Goal: Information Seeking & Learning: Find specific fact

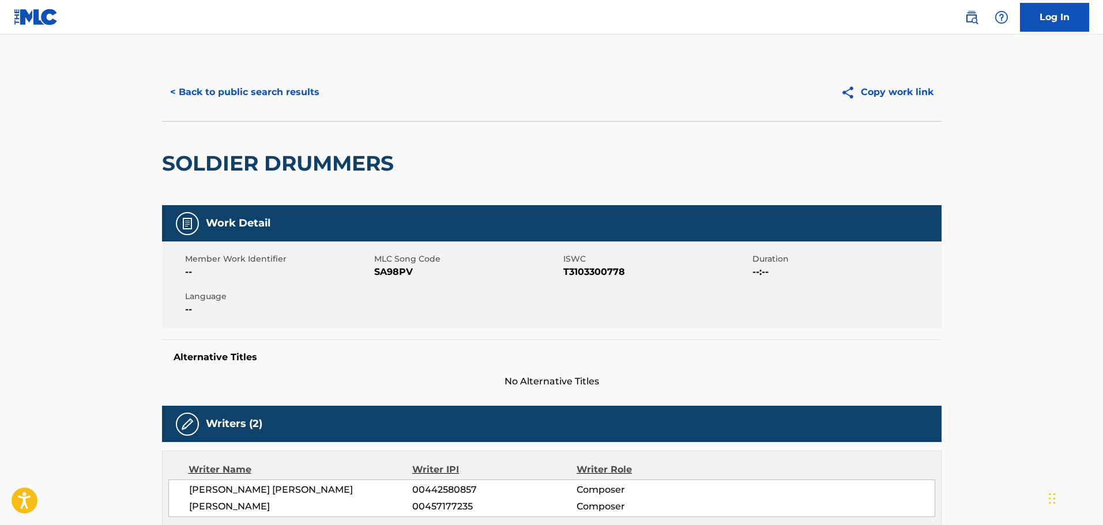
click at [246, 100] on button "< Back to public search results" at bounding box center [244, 92] width 165 height 29
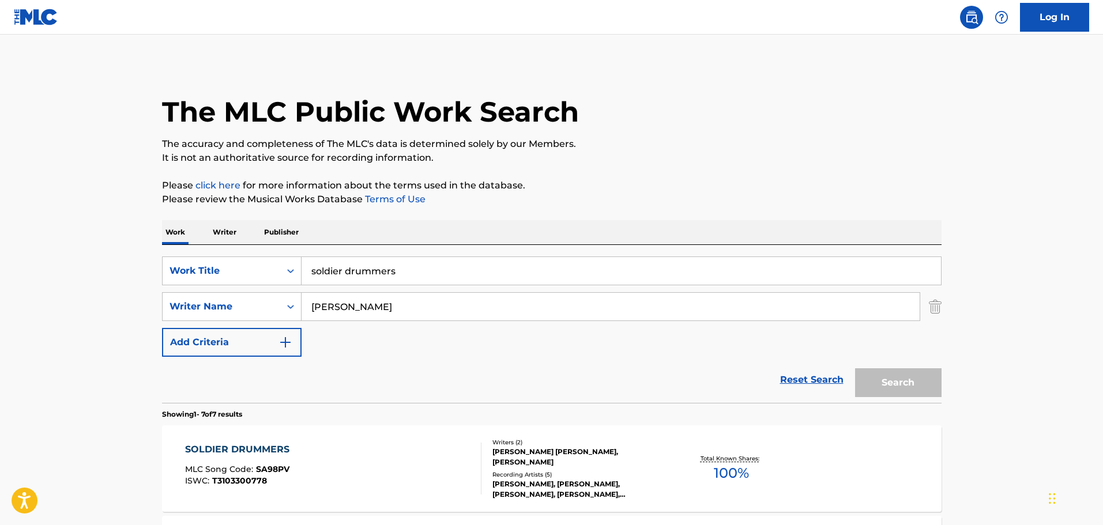
scroll to position [115, 0]
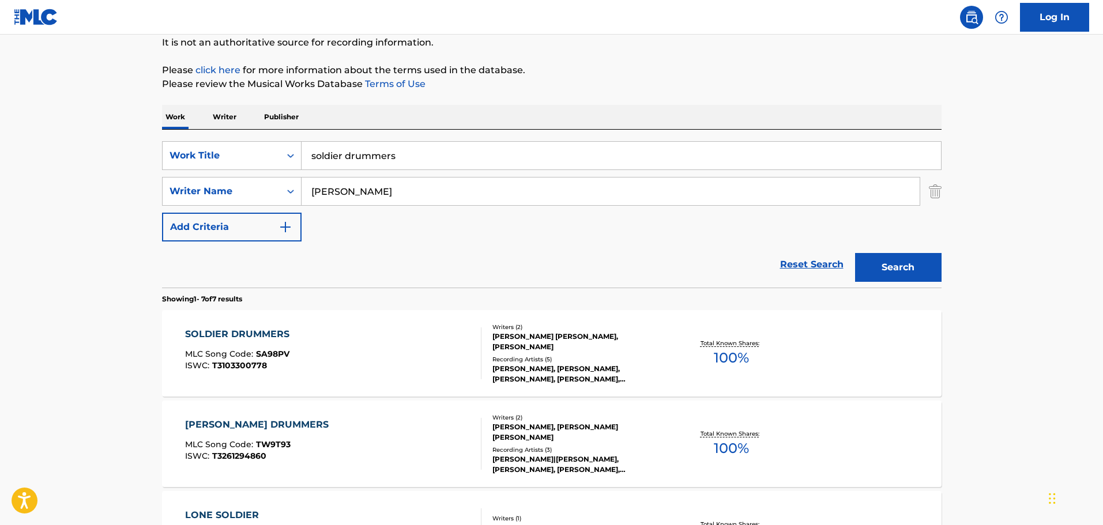
click at [371, 152] on input "soldier drummers" at bounding box center [620, 156] width 639 height 28
paste input "WWCDD"
click at [369, 183] on div "wwcdd" at bounding box center [534, 181] width 466 height 21
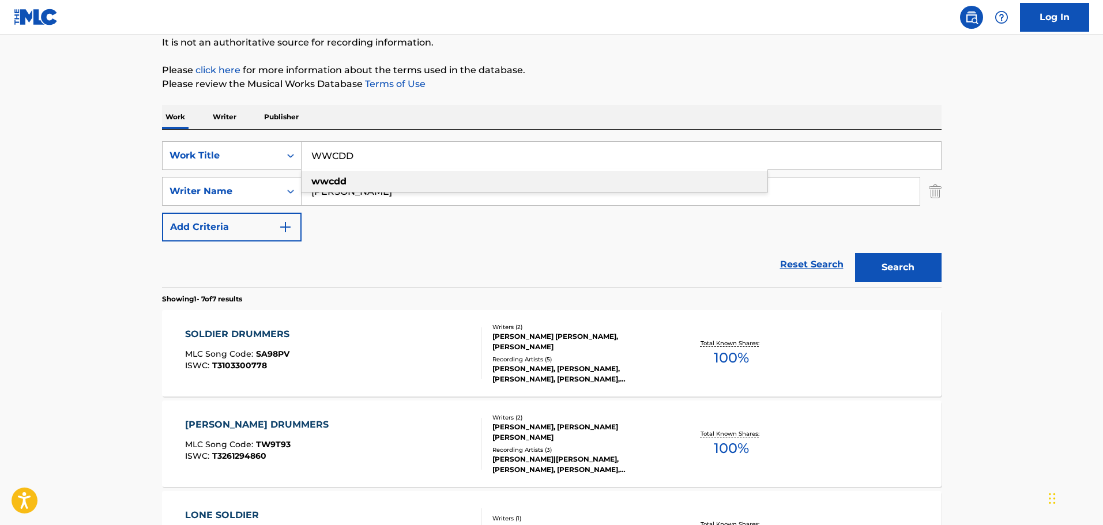
type input "wwcdd"
click at [353, 191] on input "[PERSON_NAME]" at bounding box center [610, 192] width 618 height 28
click at [855, 253] on button "Search" at bounding box center [898, 267] width 86 height 29
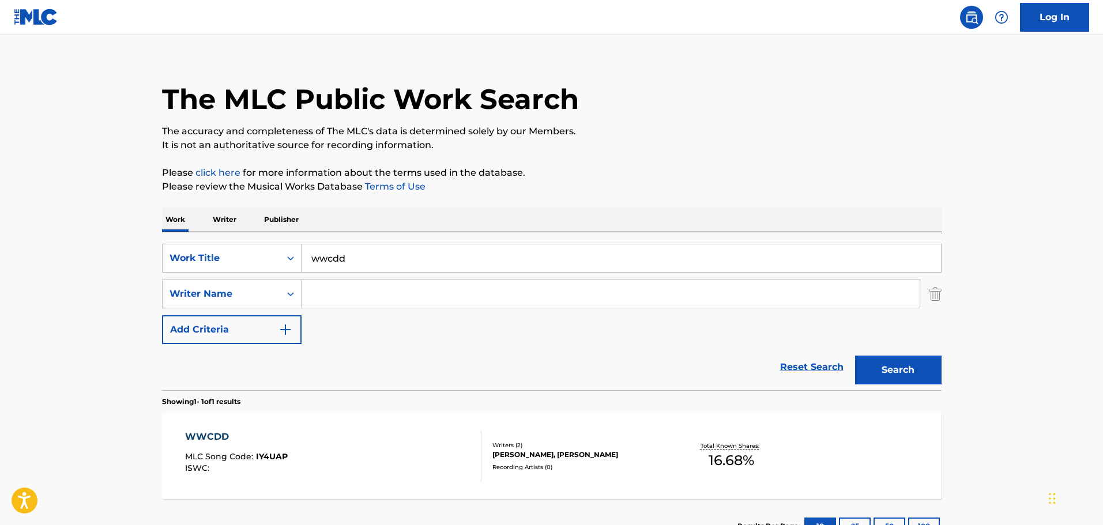
scroll to position [102, 0]
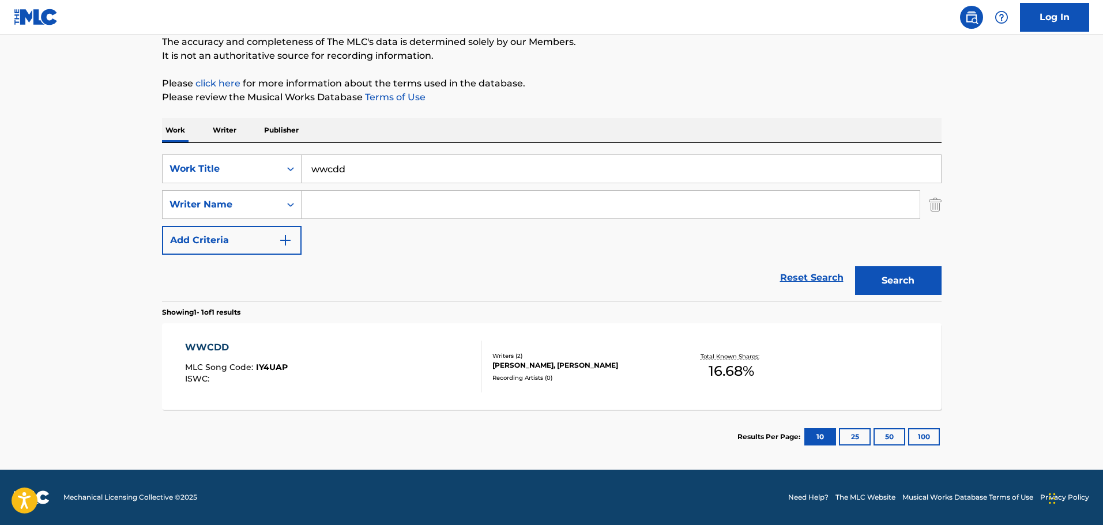
click at [184, 344] on div "WWCDD MLC Song Code : IY4UAP ISWC : Writers ( 2 ) [PERSON_NAME], [PERSON_NAME] …" at bounding box center [551, 366] width 779 height 86
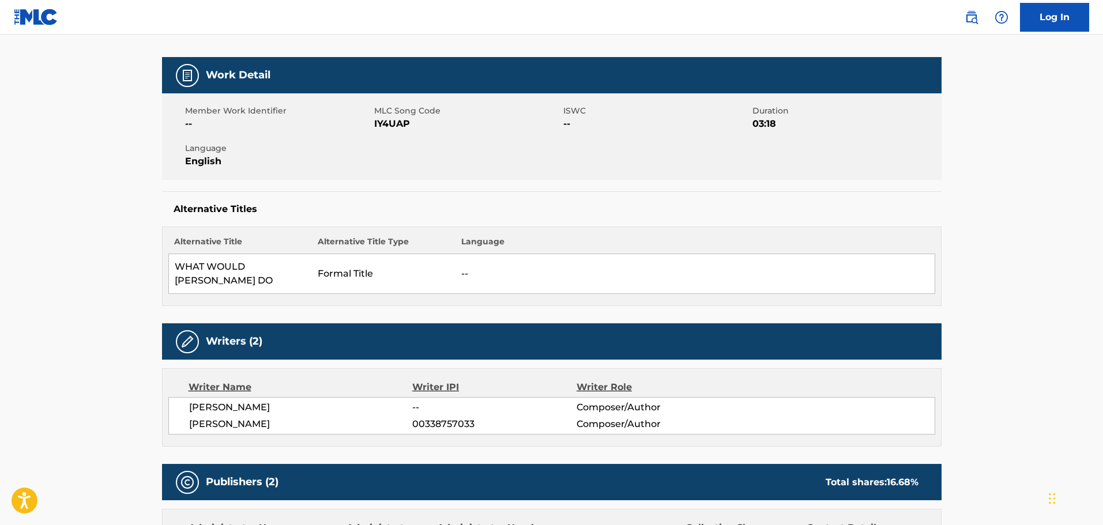
scroll to position [288, 0]
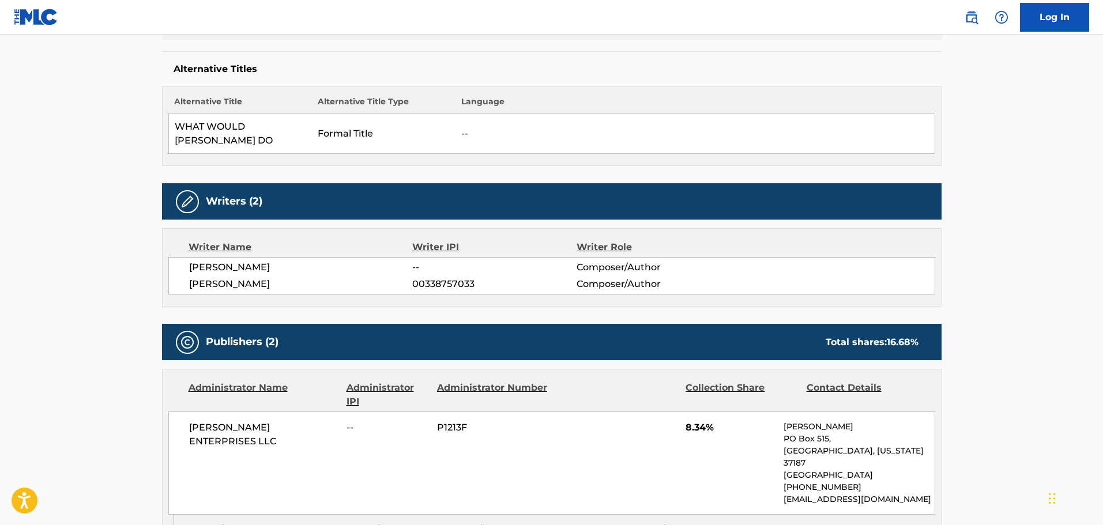
drag, startPoint x: 176, startPoint y: 124, endPoint x: 239, endPoint y: 147, distance: 66.7
click at [239, 147] on td "WHAT WOULD [PERSON_NAME] DO" at bounding box center [240, 134] width 144 height 40
copy td "WHAT WOULD [PERSON_NAME] DO"
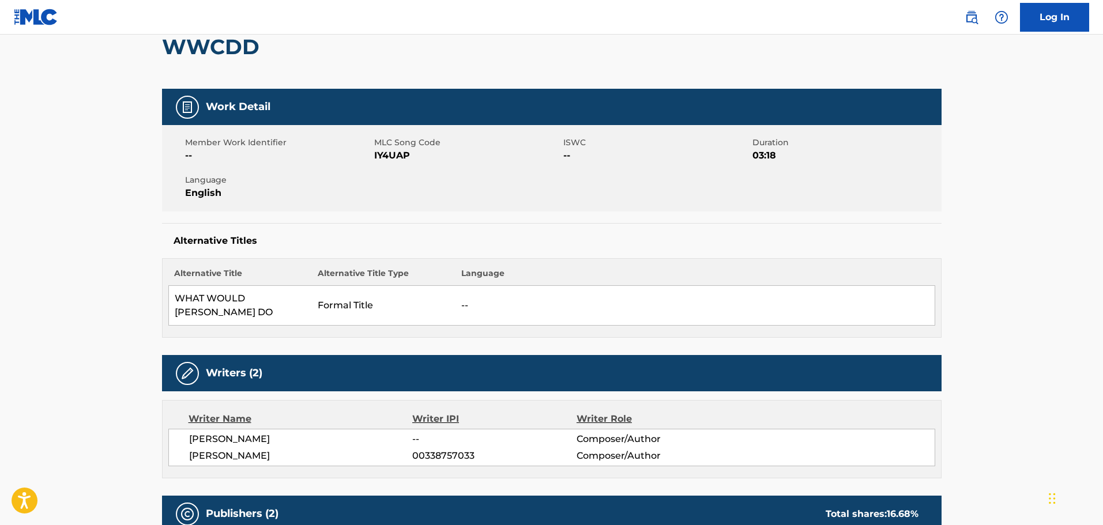
scroll to position [0, 0]
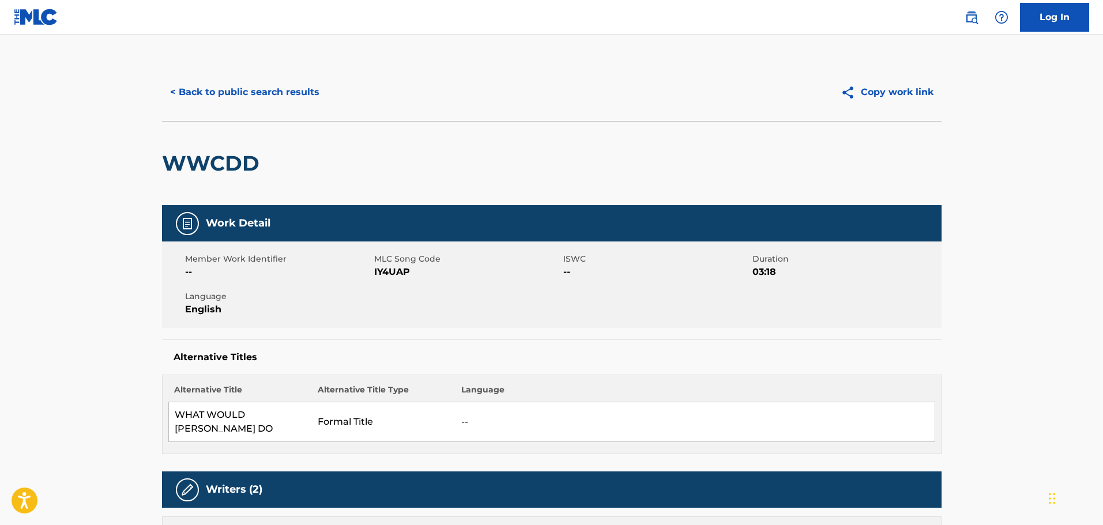
click at [406, 437] on td "Formal Title" at bounding box center [384, 422] width 144 height 40
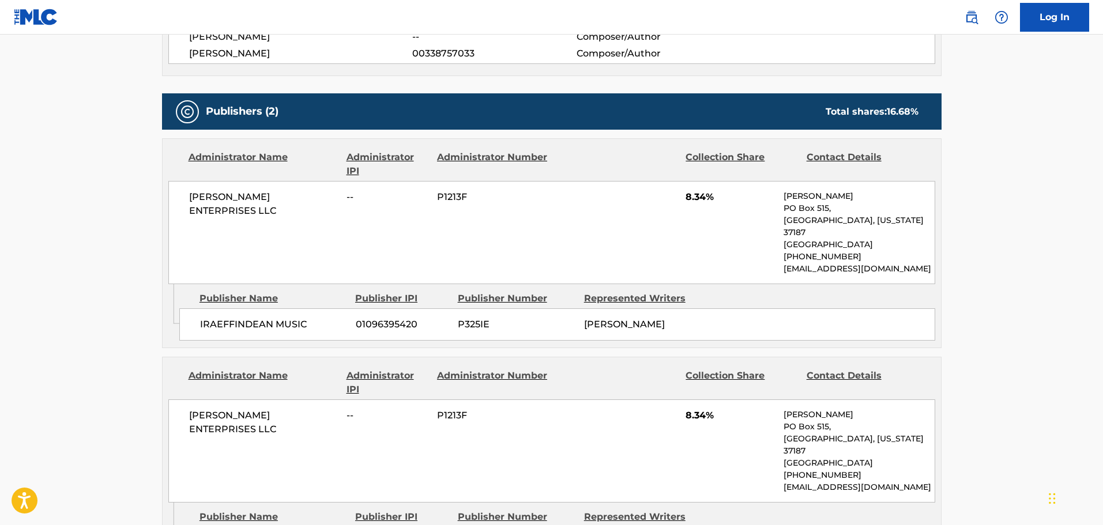
scroll to position [692, 0]
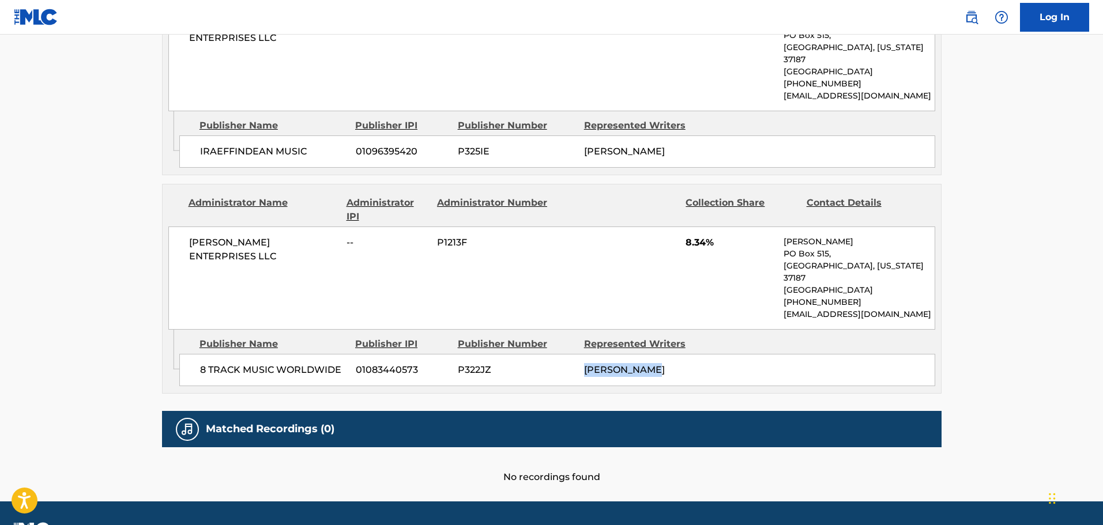
drag, startPoint x: 581, startPoint y: 344, endPoint x: 662, endPoint y: 344, distance: 81.3
click at [662, 354] on div "8 TRACK MUSIC WORLDWIDE 01083440573 P322JZ [PERSON_NAME]" at bounding box center [557, 370] width 756 height 32
copy span "[PERSON_NAME]"
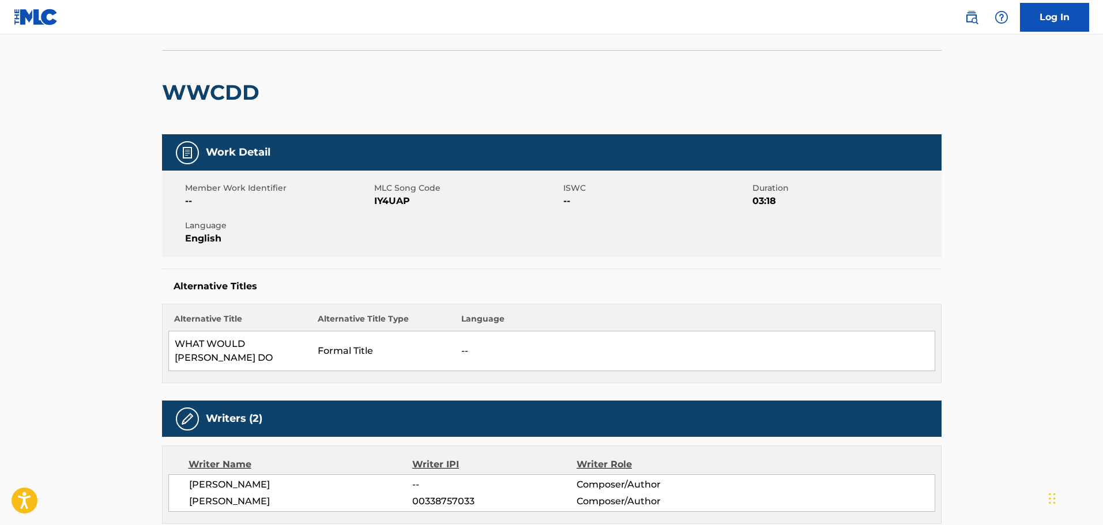
scroll to position [0, 0]
